Goal: Navigation & Orientation: Find specific page/section

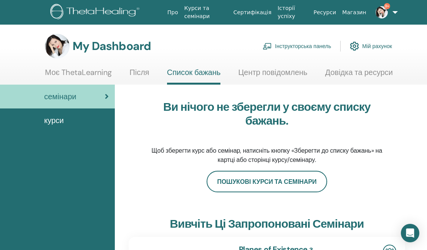
scroll to position [0, 0]
click at [292, 45] on link "Інструкторська панель" at bounding box center [297, 46] width 68 height 17
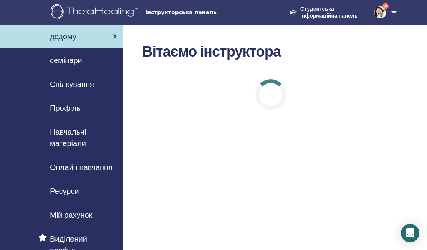
scroll to position [40, 0]
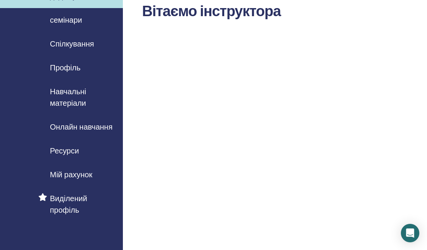
click at [64, 37] on link "Спілкування" at bounding box center [61, 44] width 123 height 24
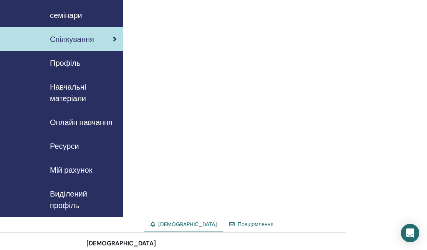
scroll to position [37, 0]
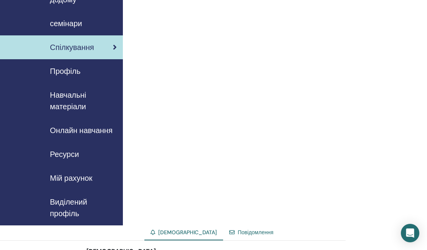
click at [75, 93] on span "Навчальні матеріали" at bounding box center [83, 100] width 67 height 23
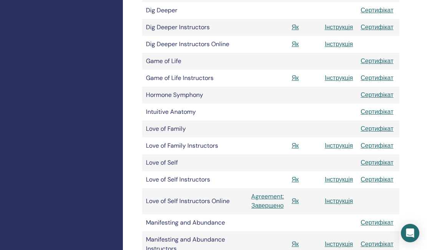
scroll to position [325, 1]
click at [385, 150] on link "Сертифікат" at bounding box center [376, 145] width 33 height 8
